Goal: Find specific fact: Find specific fact

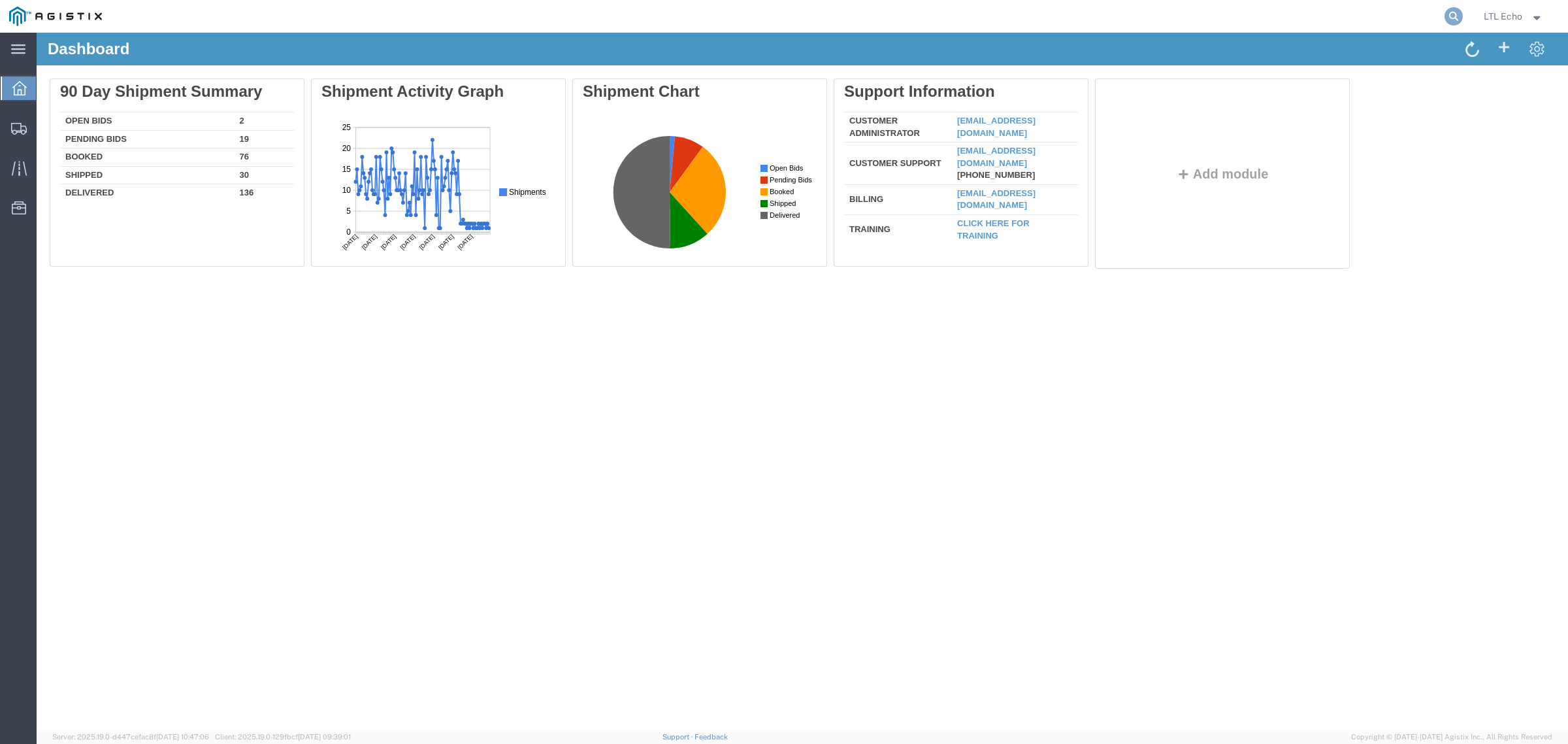
click at [1454, 13] on icon at bounding box center [1454, 15] width 18 height 18
click at [1416, 14] on input "search" at bounding box center [1247, 16] width 397 height 32
paste input "56778253"
type input "56778253"
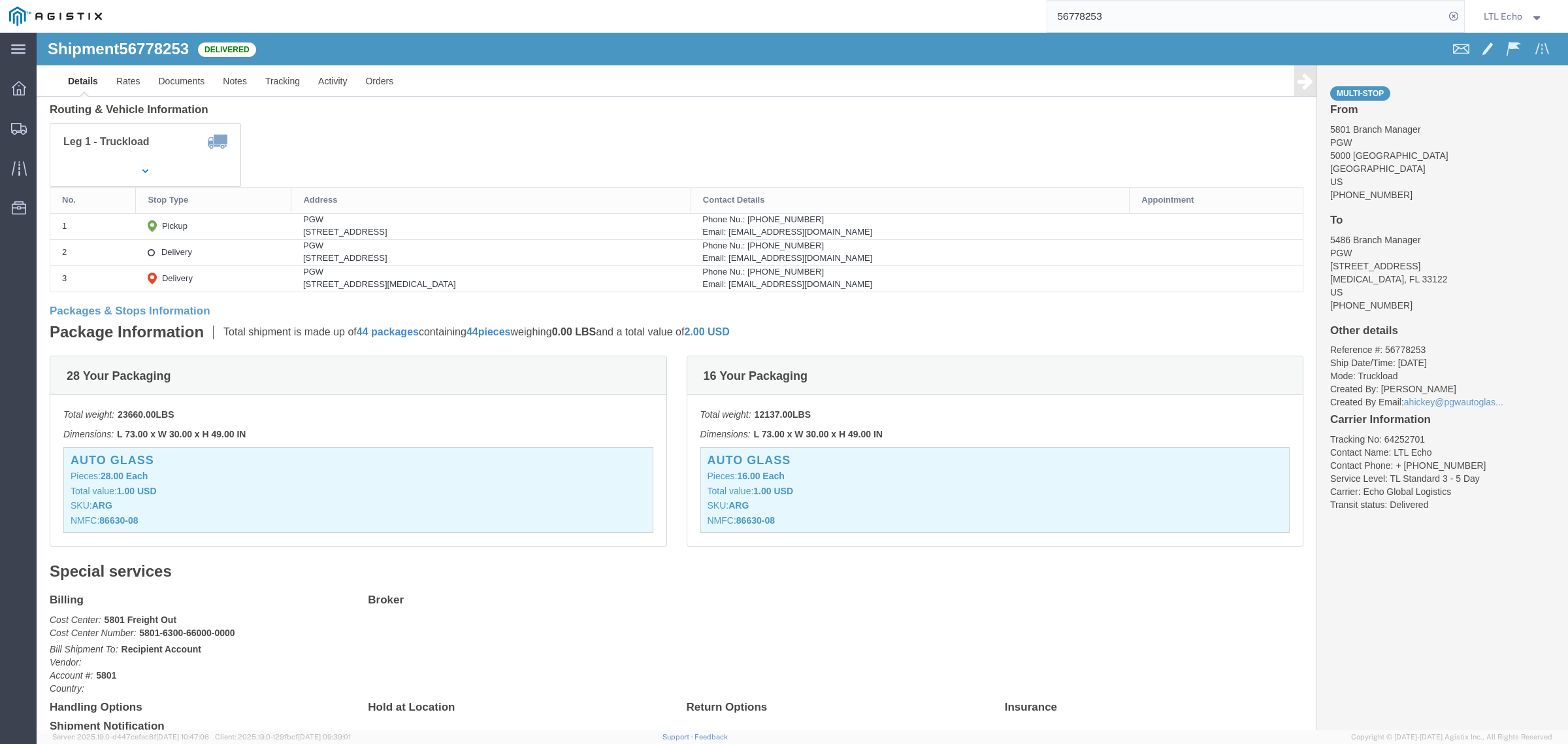
scroll to position [327, 0]
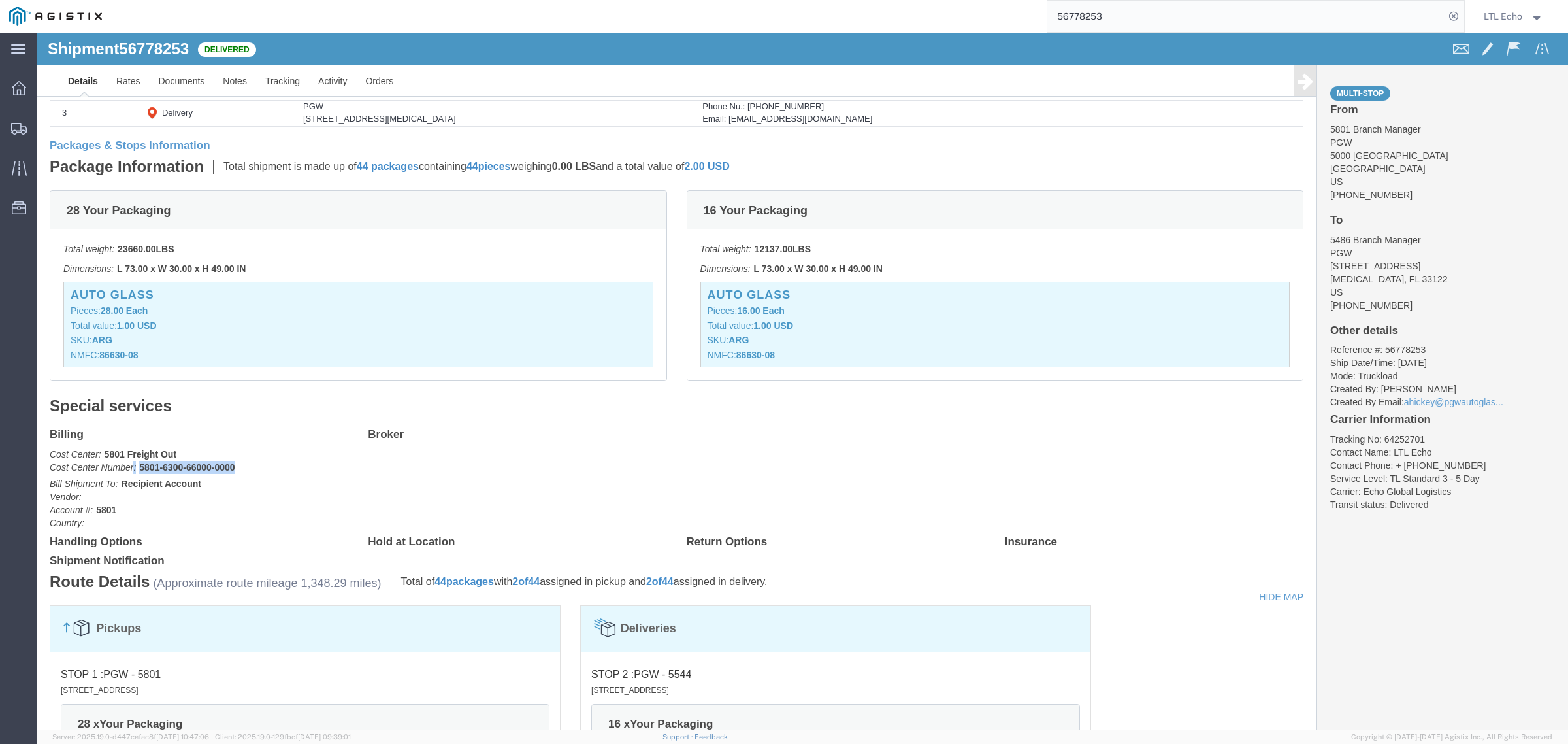
drag, startPoint x: 210, startPoint y: 437, endPoint x: 97, endPoint y: 435, distance: 113.0
click p "Cost Center: 5801 Freight Out Cost Center Number: 5801-6300-66000-0000"
copy p ": 5801-6300-66000-0000"
click div "Billing Cost Center: 5801 Freight Out Cost Center Number: 5801-6300-66000-0000 …"
drag, startPoint x: 224, startPoint y: 429, endPoint x: 102, endPoint y: 436, distance: 122.2
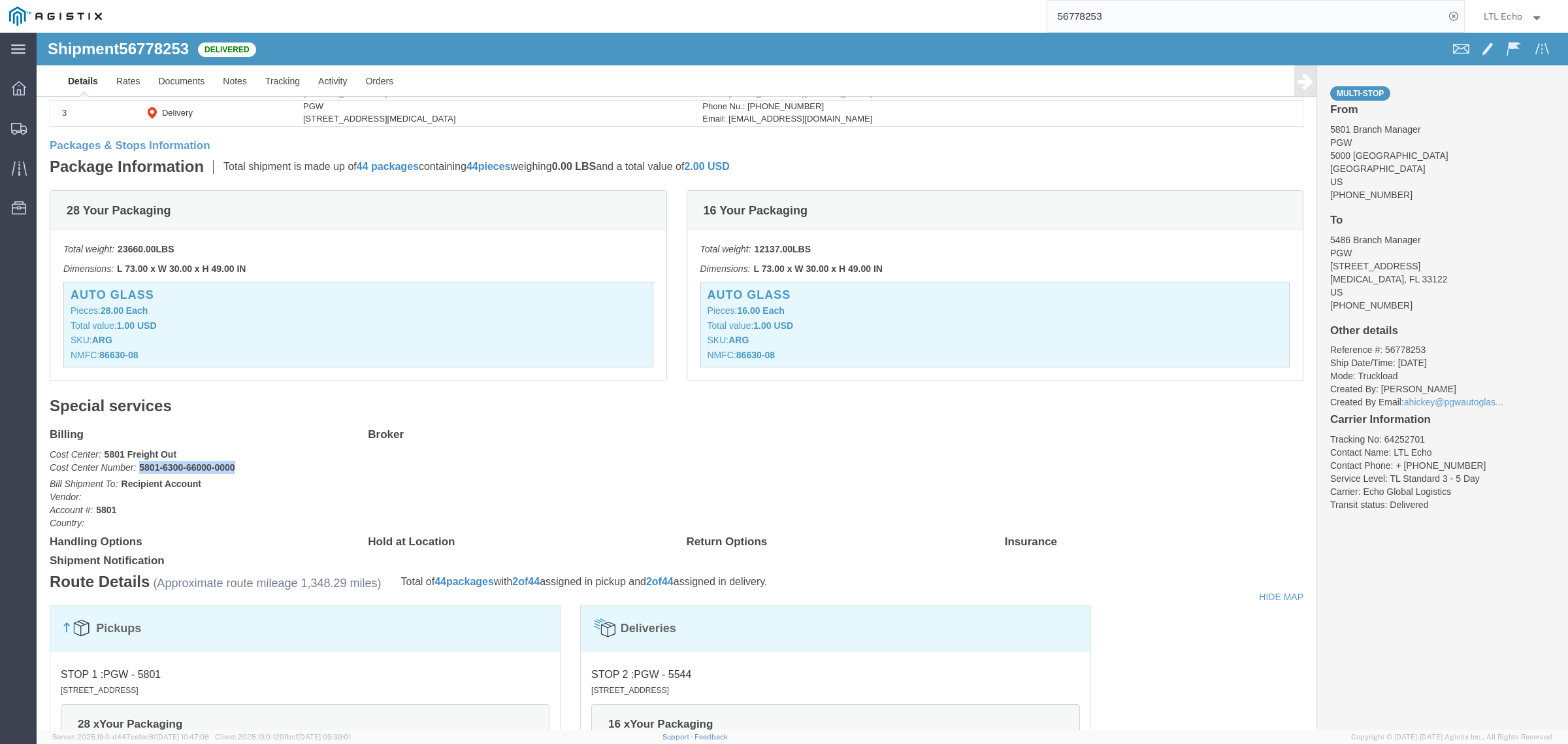
click p "Cost Center: 5801 Freight Out Cost Center Number: 5801-6300-66000-0000"
copy b "5801-6300-66000-0000"
